Goal: Complete application form

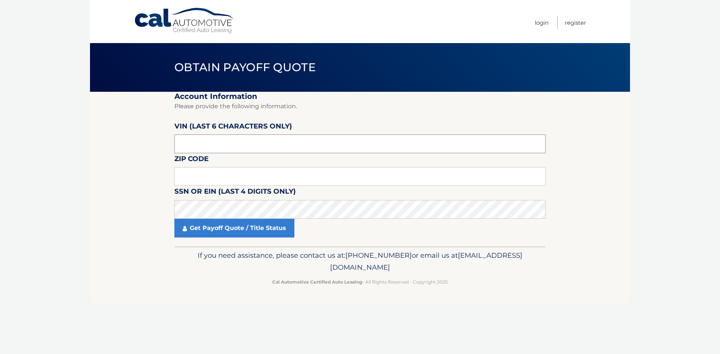
click at [208, 146] on input "text" at bounding box center [359, 144] width 371 height 19
type input "197082"
type input "07840"
click button "For Originating Dealer" at bounding box center [0, 0] width 0 height 0
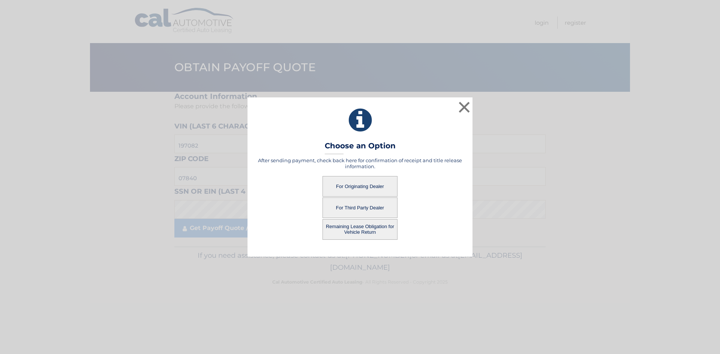
click at [364, 188] on button "For Originating Dealer" at bounding box center [360, 186] width 75 height 21
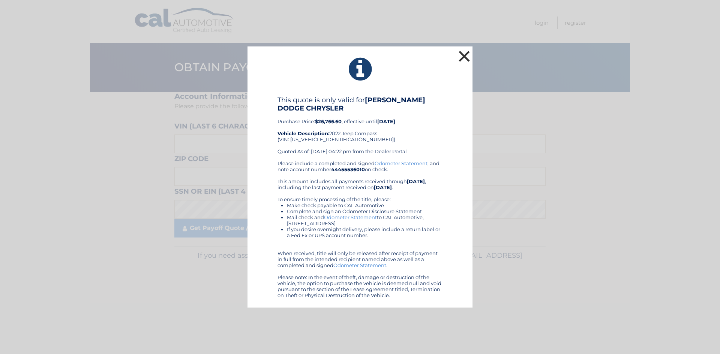
click at [463, 54] on button "×" at bounding box center [464, 56] width 15 height 15
